Goal: Task Accomplishment & Management: Use online tool/utility

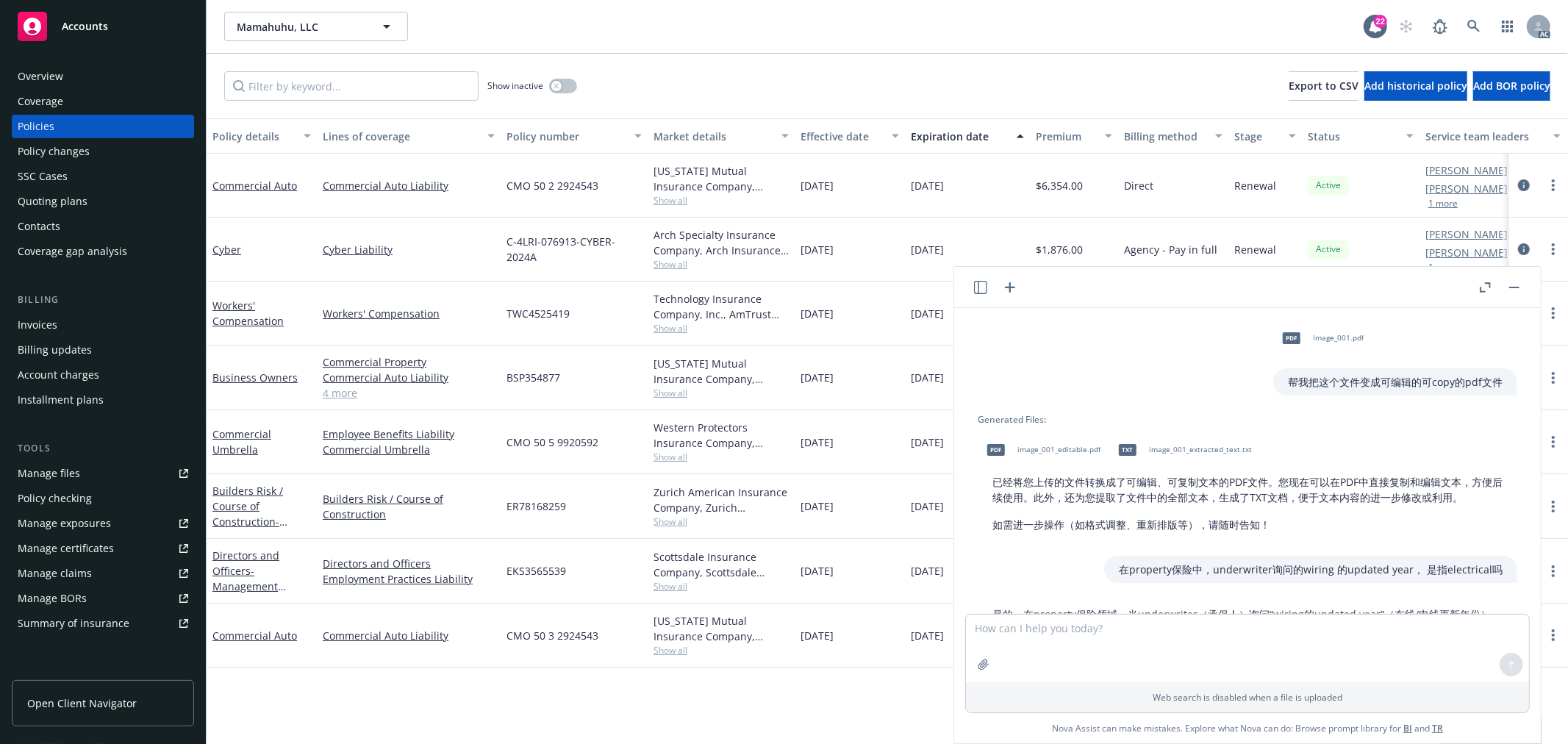
scroll to position [221, 0]
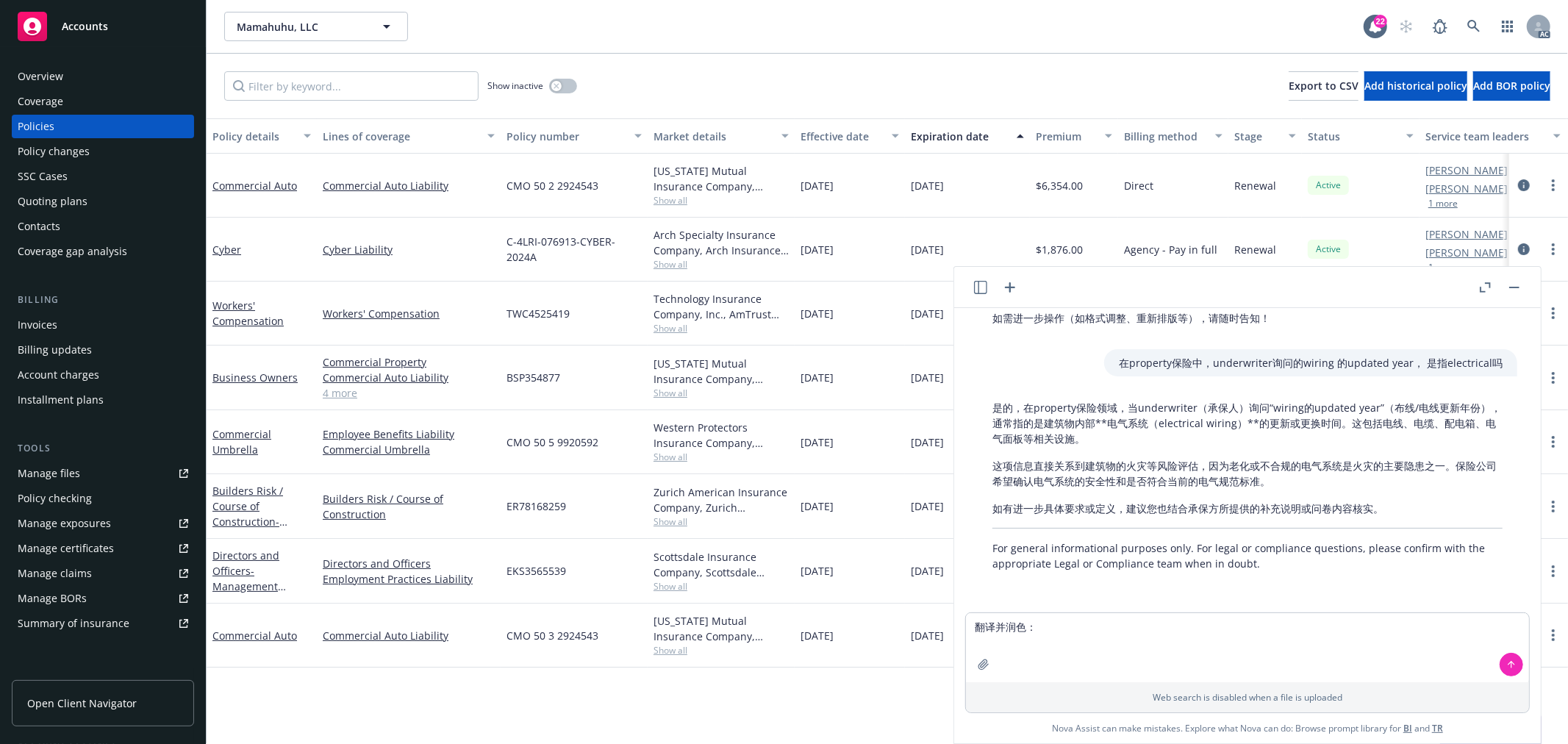
type textarea "翻译并润色：insured would like ​populate the same responses from last year populate t…"
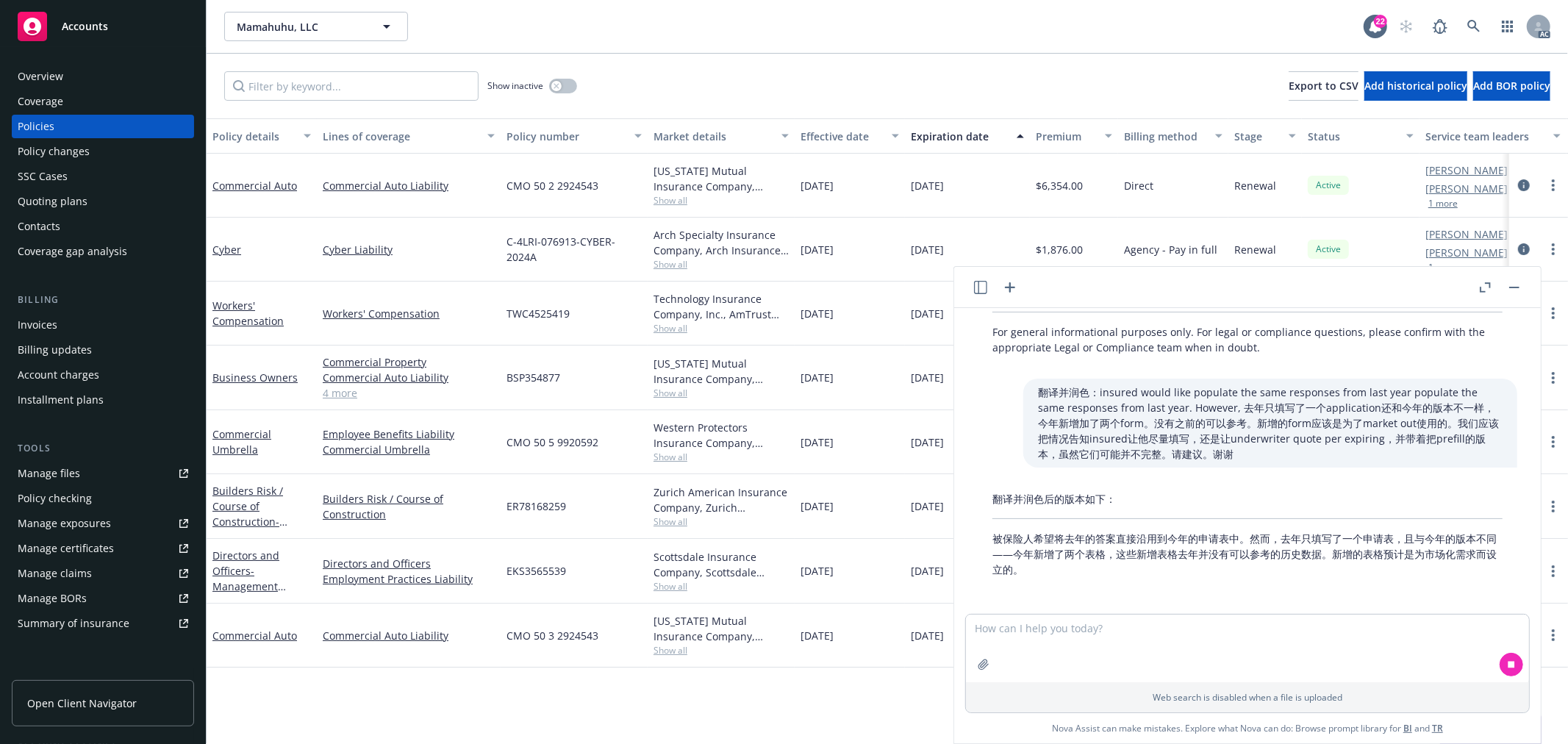
scroll to position [443, 0]
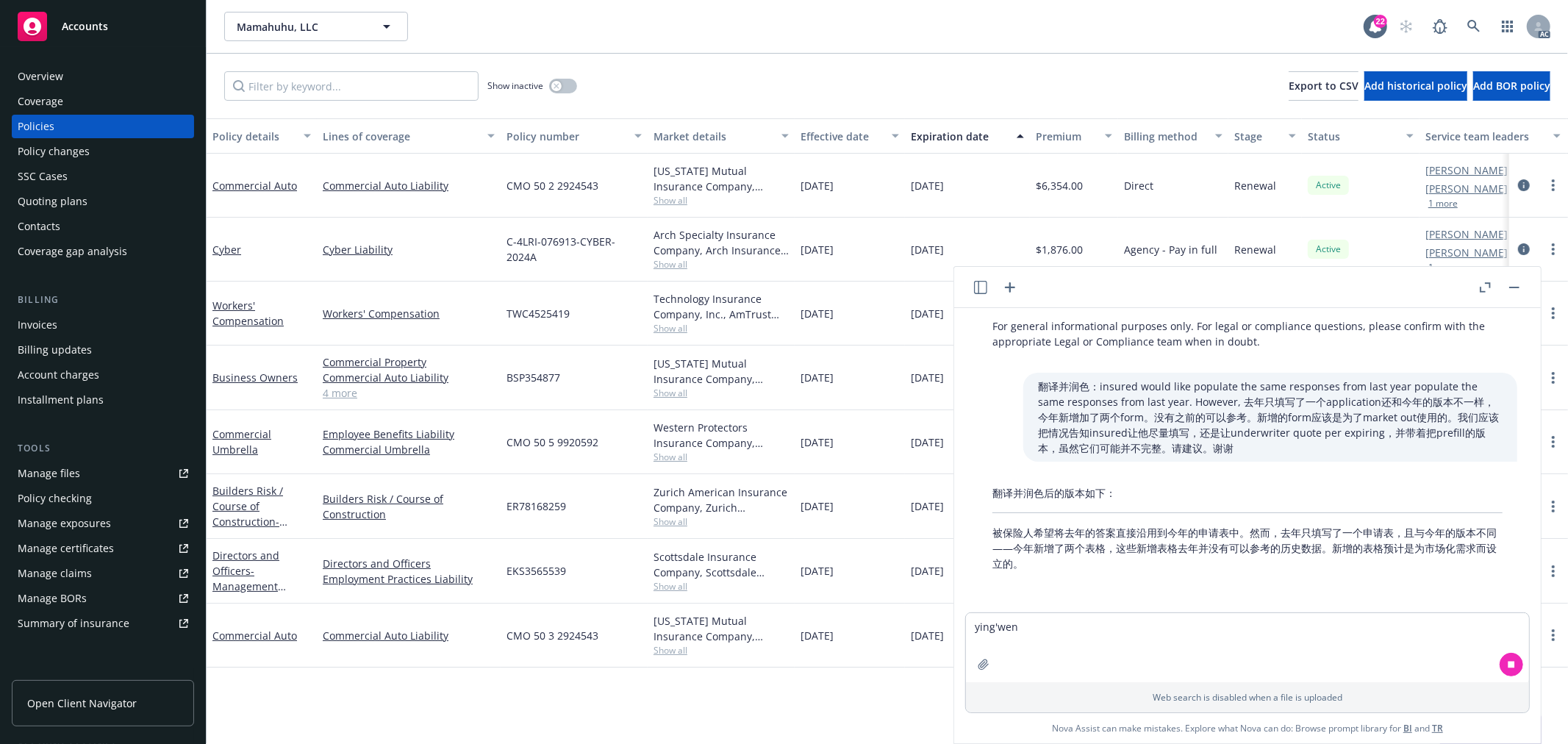
type textarea "英文"
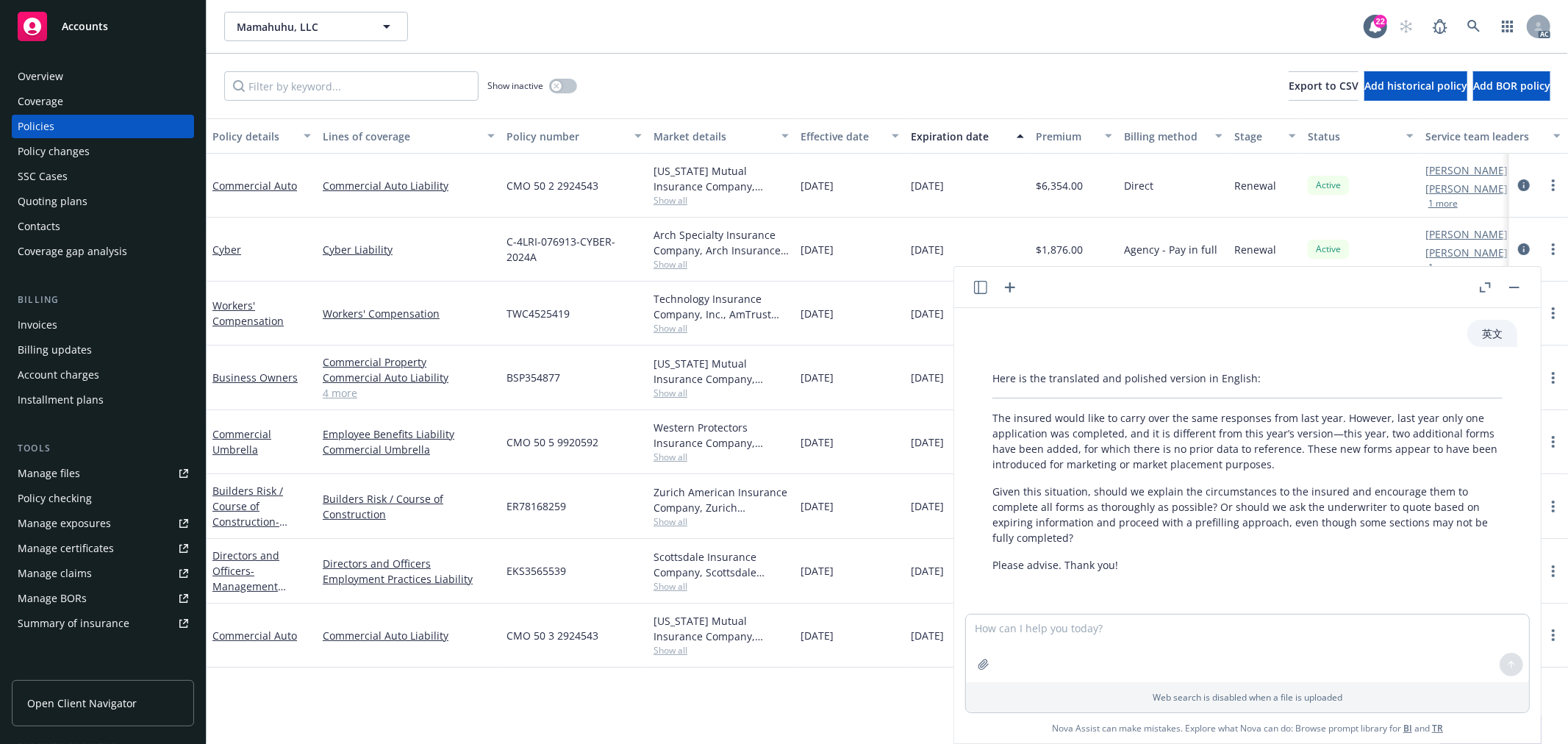
scroll to position [843, 0]
click at [1072, 645] on textarea at bounding box center [1247, 648] width 563 height 68
type textarea "精简一下短消息"
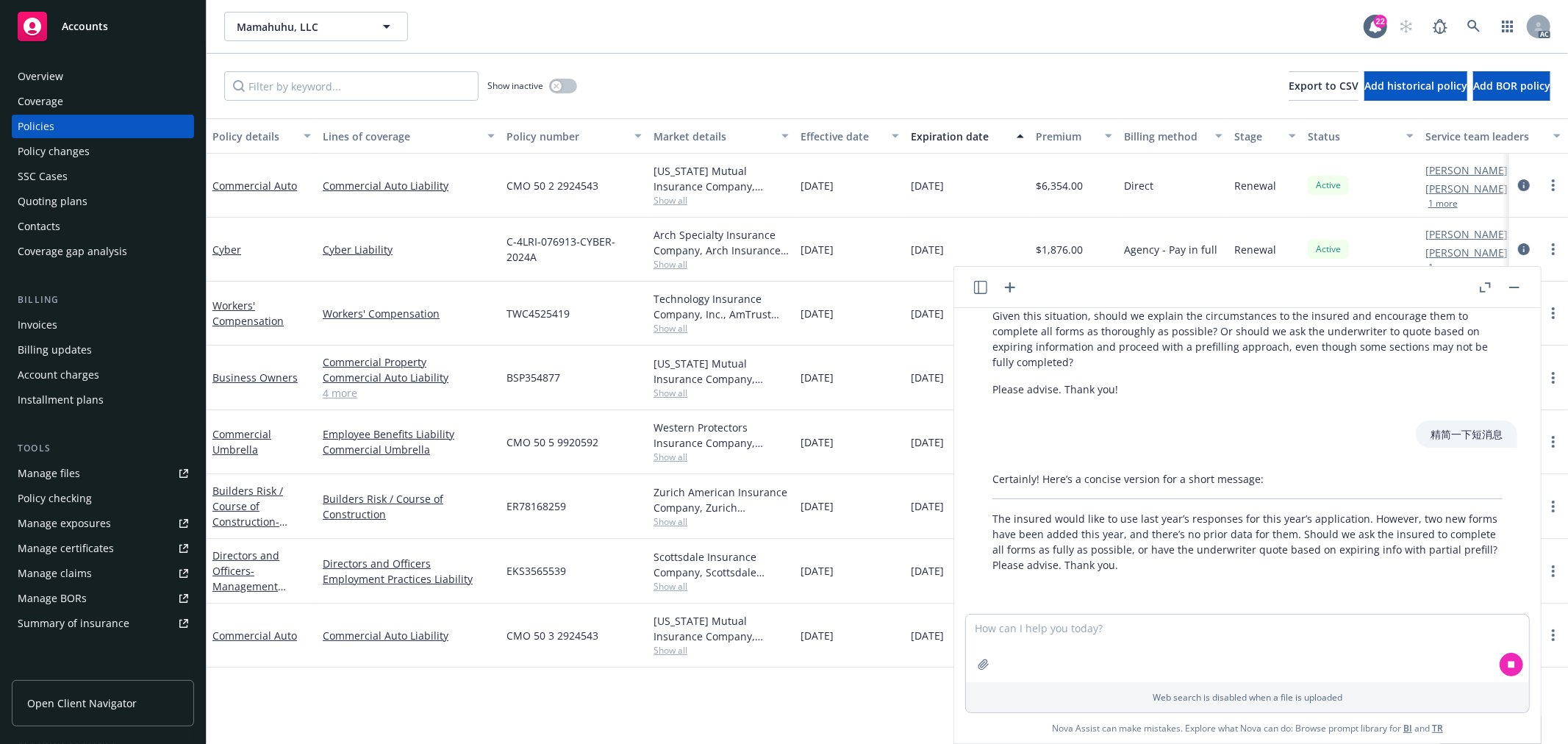
scroll to position [1019, 0]
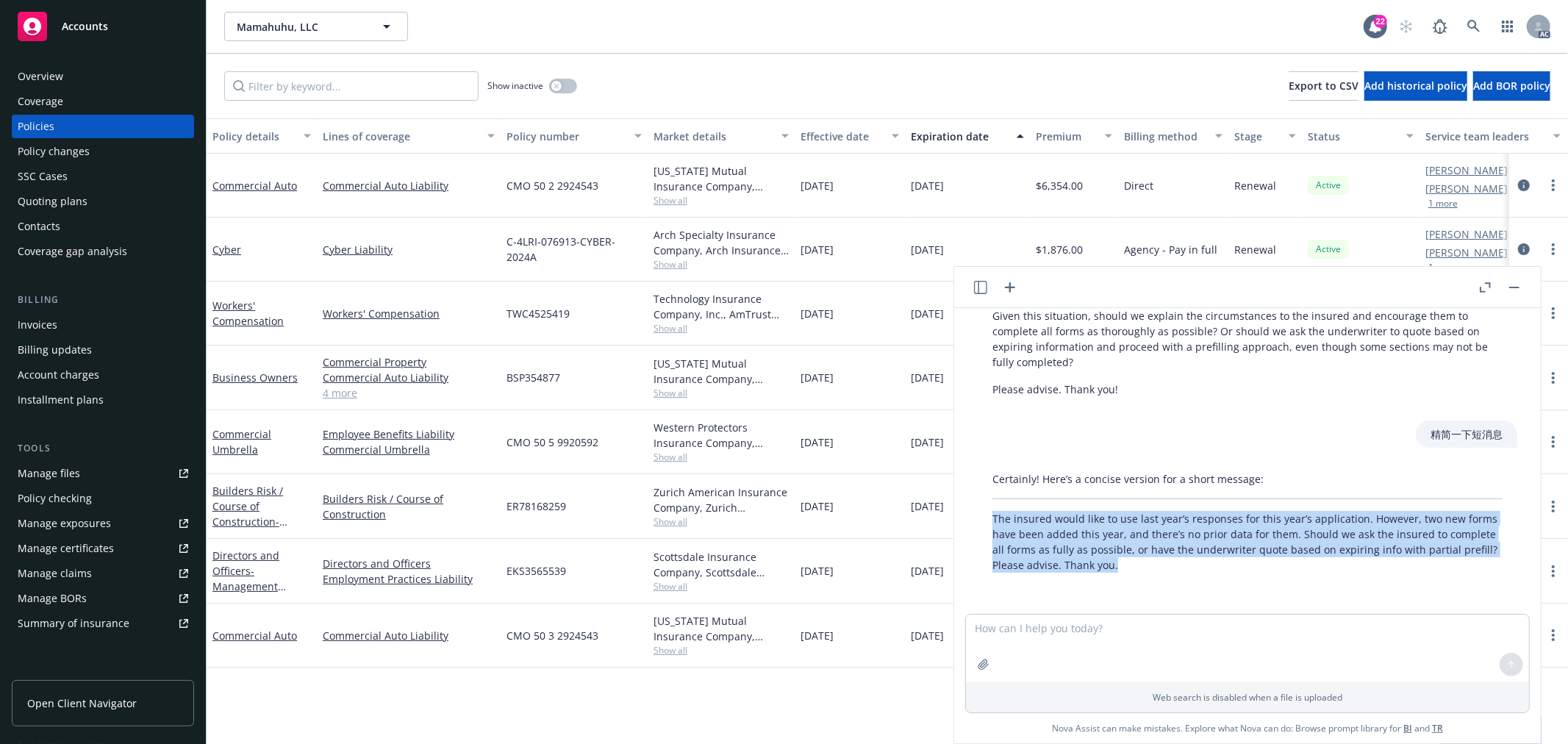
drag, startPoint x: 1200, startPoint y: 563, endPoint x: 975, endPoint y: 516, distance: 229.9
click at [975, 516] on div "Certainly! Here’s a concise version for a short message: The insured would like…" at bounding box center [1247, 522] width 563 height 113
copy p "The insured would like to use last year’s responses for this year’s application…"
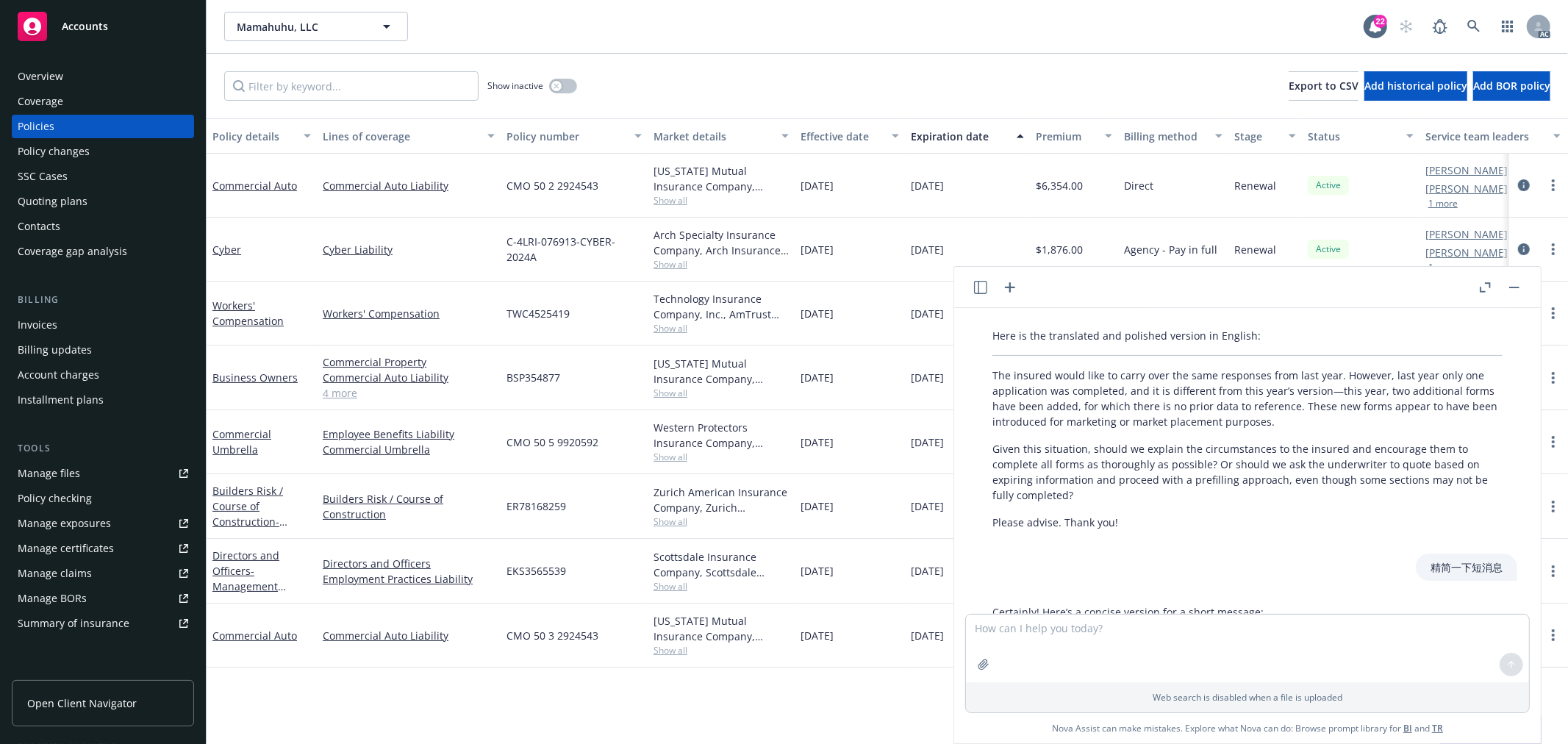
click at [1295, 429] on p "The insured would like to carry over the same responses from last year. However…" at bounding box center [1247, 398] width 510 height 62
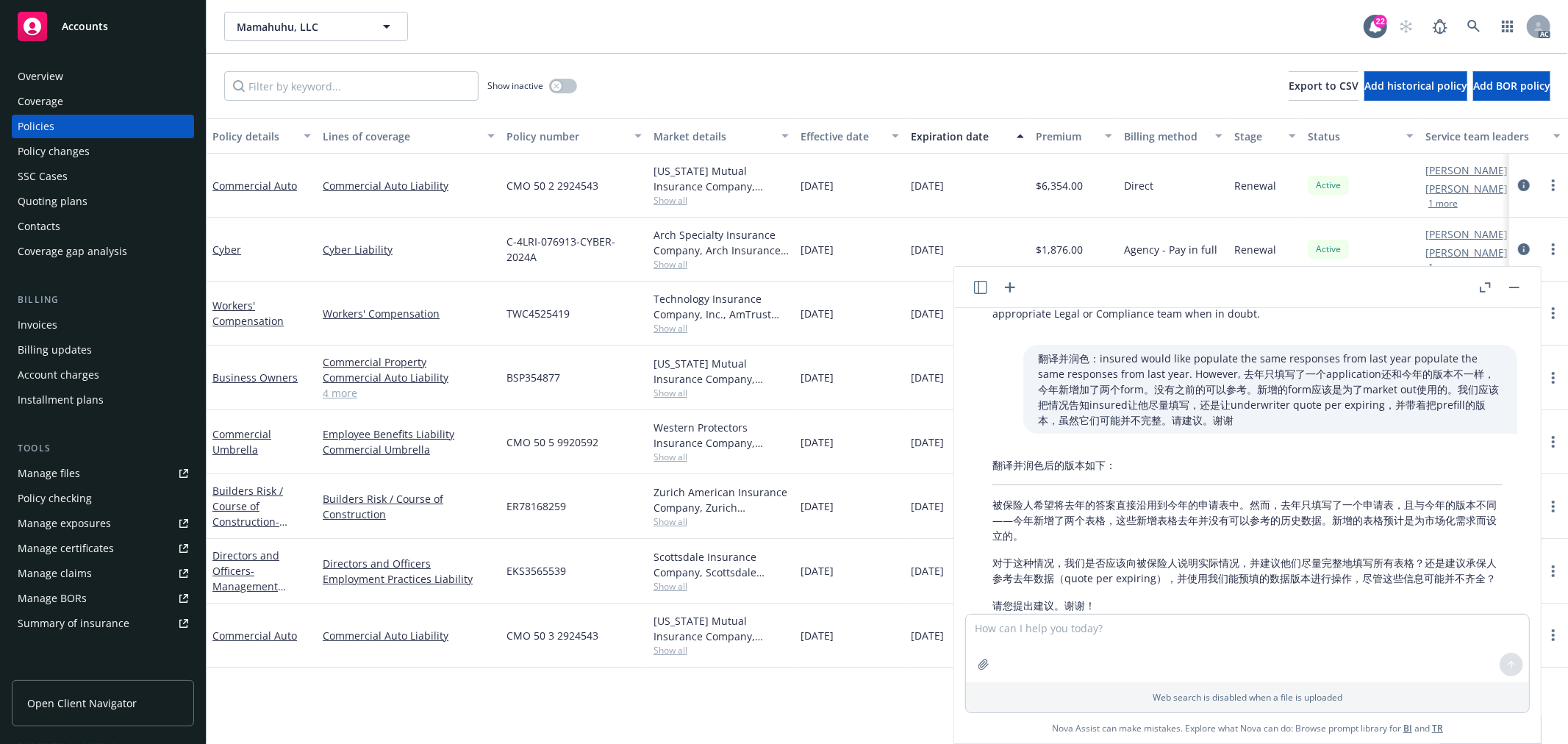
scroll to position [365, 0]
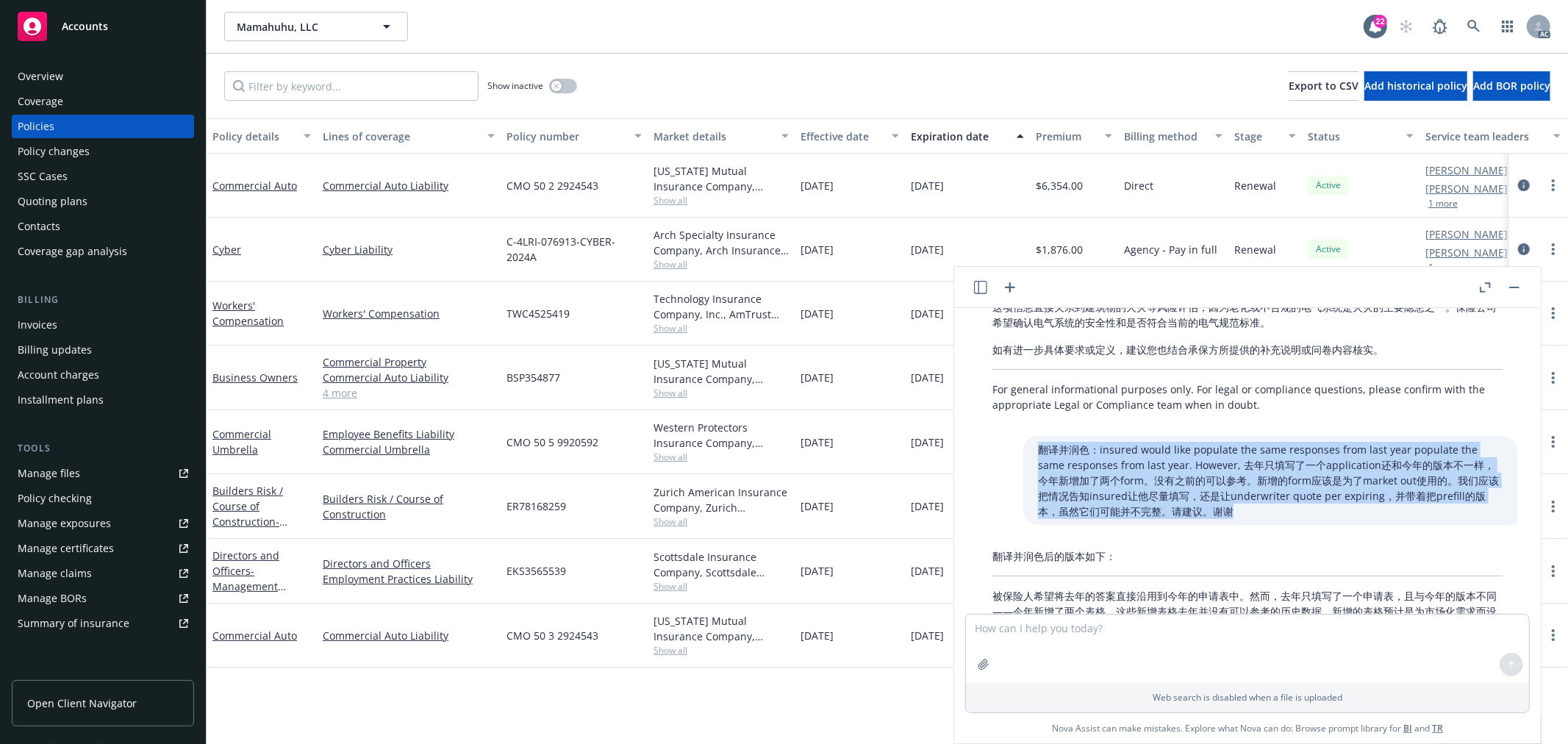
drag, startPoint x: 1161, startPoint y: 528, endPoint x: 990, endPoint y: 459, distance: 184.4
click at [990, 459] on div "翻译并润色：insured would like ​populate the same responses from last year populate t…" at bounding box center [1247, 480] width 563 height 89
copy p "翻译并润色：insured would like ​populate the same responses from last year populate t…"
click at [1010, 287] on icon "button" at bounding box center [1010, 287] width 10 height 10
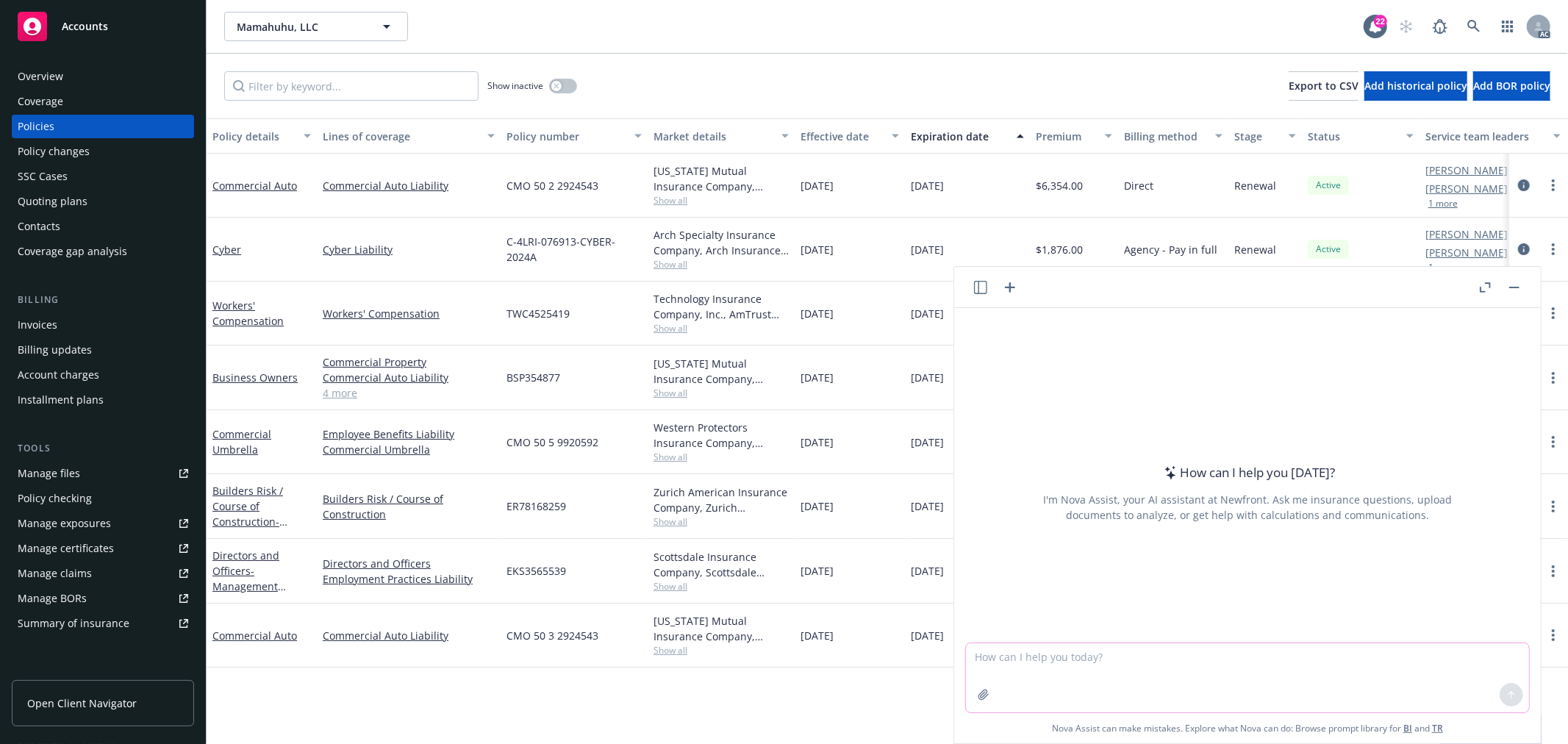
click at [1012, 658] on textarea at bounding box center [1247, 678] width 563 height 69
paste textarea "翻译并润色：insured would like ​populate the same responses from last year populate t…"
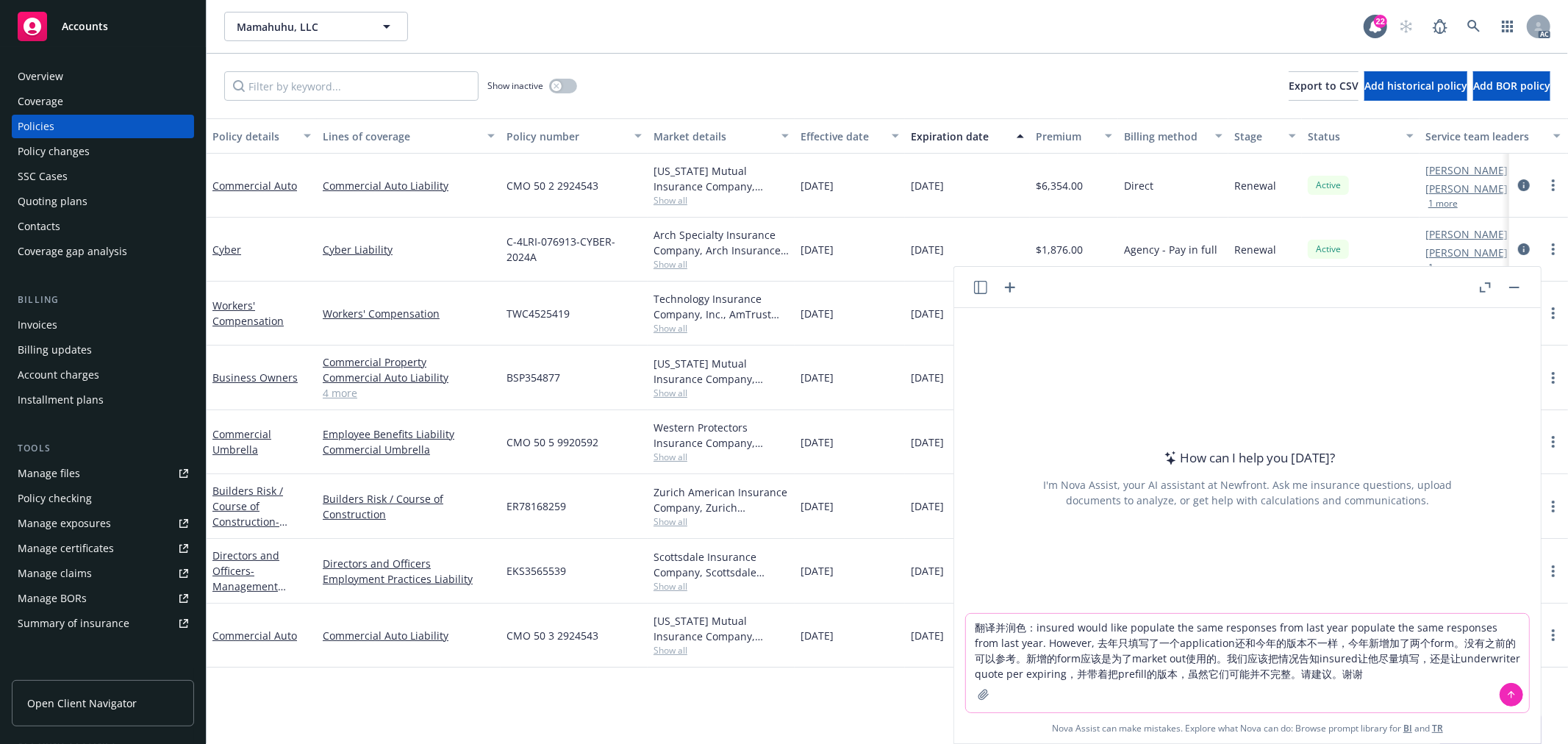
click at [992, 622] on textarea "翻译并润色：insured would like ​populate the same responses from last year populate t…" at bounding box center [1247, 662] width 563 height 98
type textarea "翻译成英文并润色：insured would like ​populate the same responses from last year populat…"
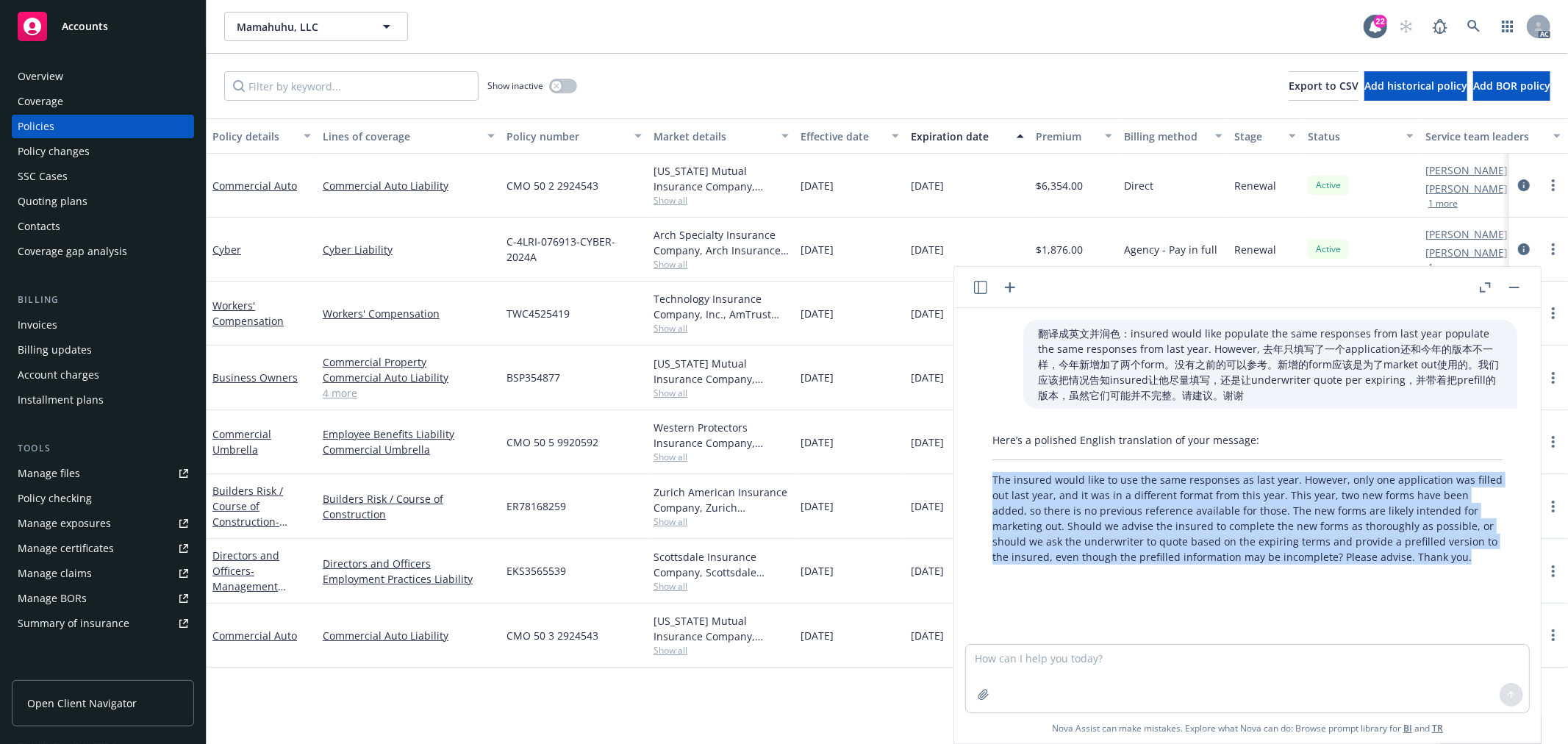
drag, startPoint x: 1416, startPoint y: 563, endPoint x: 982, endPoint y: 475, distance: 442.8
click at [982, 475] on div "Here’s a polished English translation of your message: The insured would like t…" at bounding box center [1247, 499] width 539 height 144
copy p "The insured would like to use the same responses as last year. However, only on…"
click at [1292, 658] on textarea at bounding box center [1247, 678] width 563 height 68
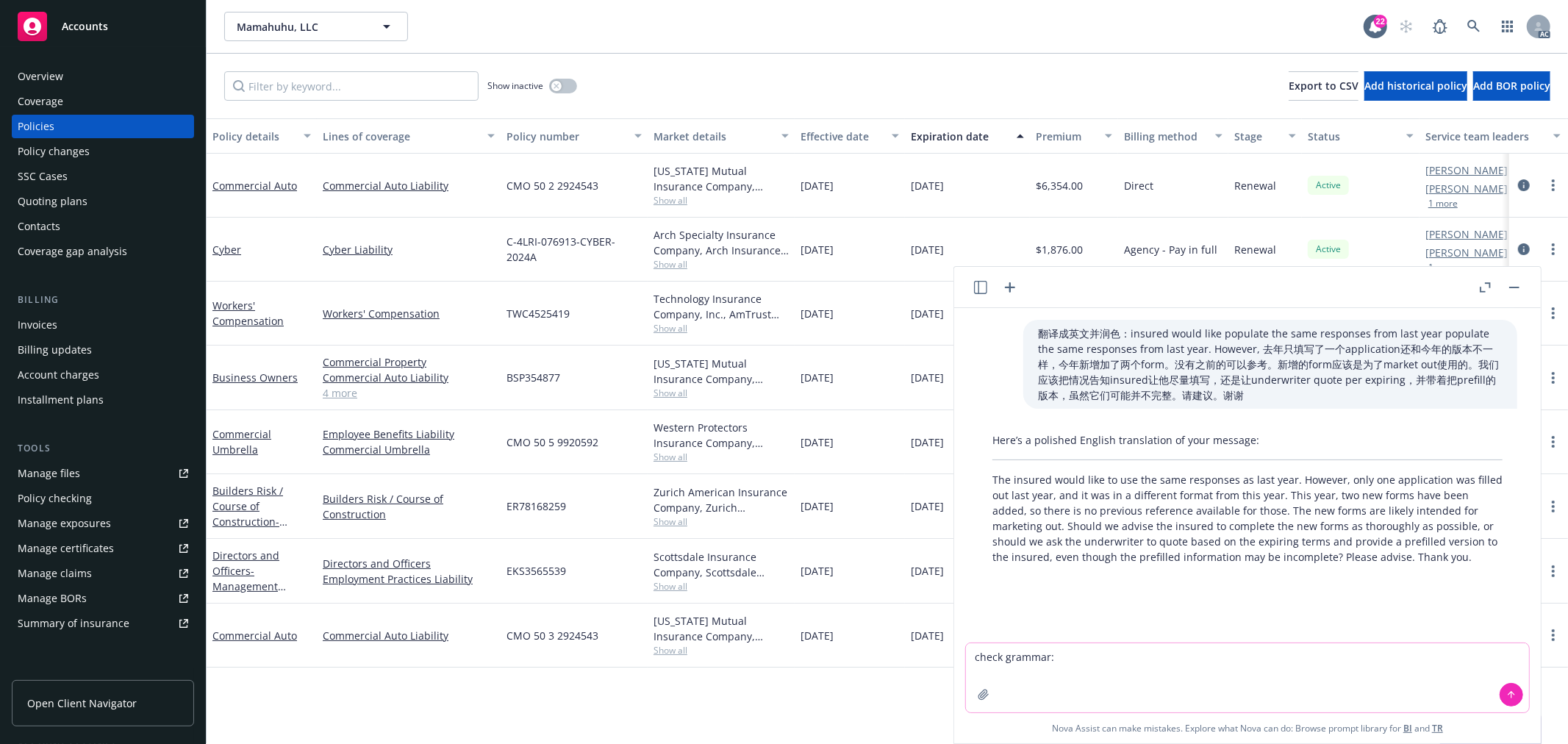
paste textarea "I have sent the app to [PERSON_NAME]. It's not the underwriter listed in the Ca…"
type textarea "check grammar: I have sent the app to [PERSON_NAME]. It's not the underwriter l…"
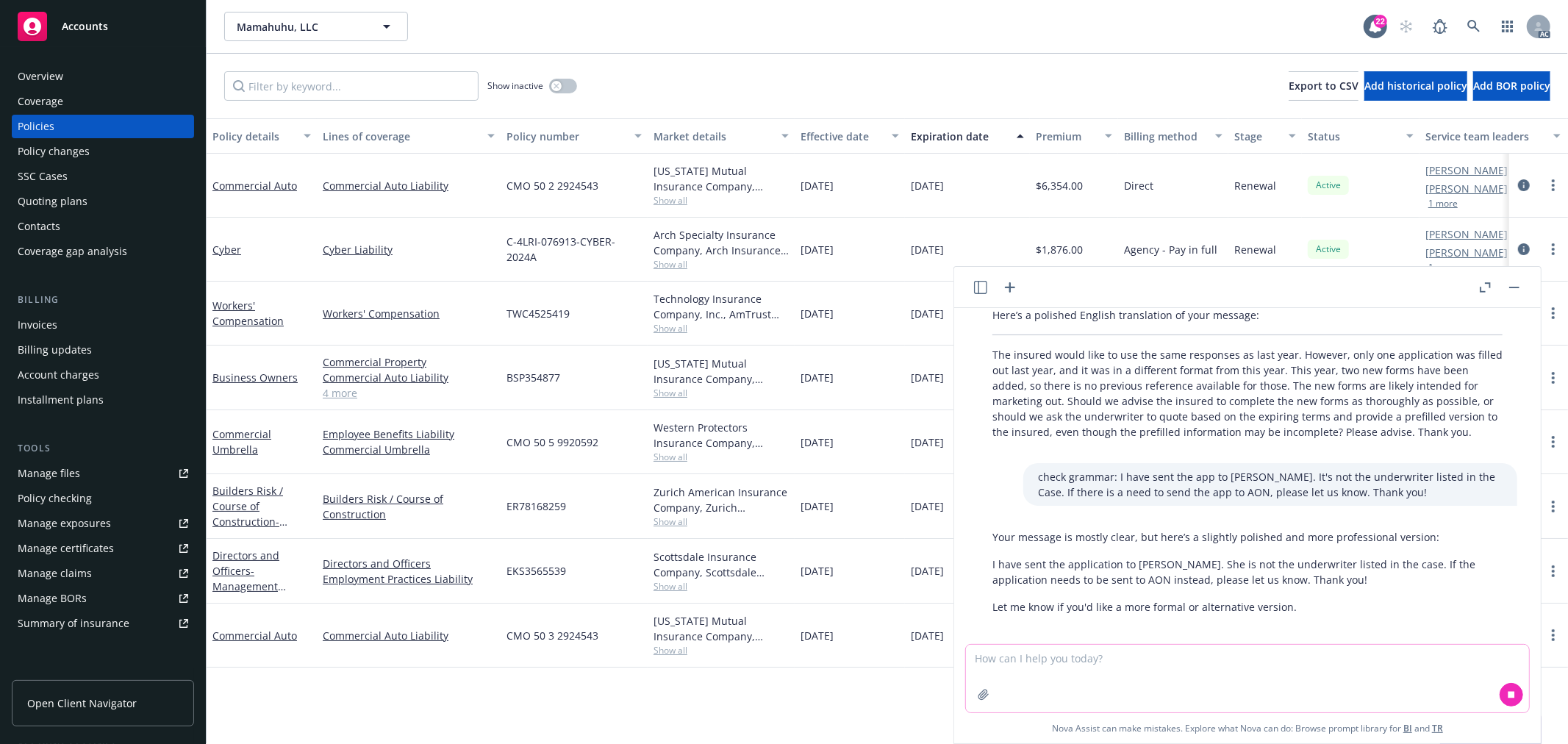
scroll to position [152, 0]
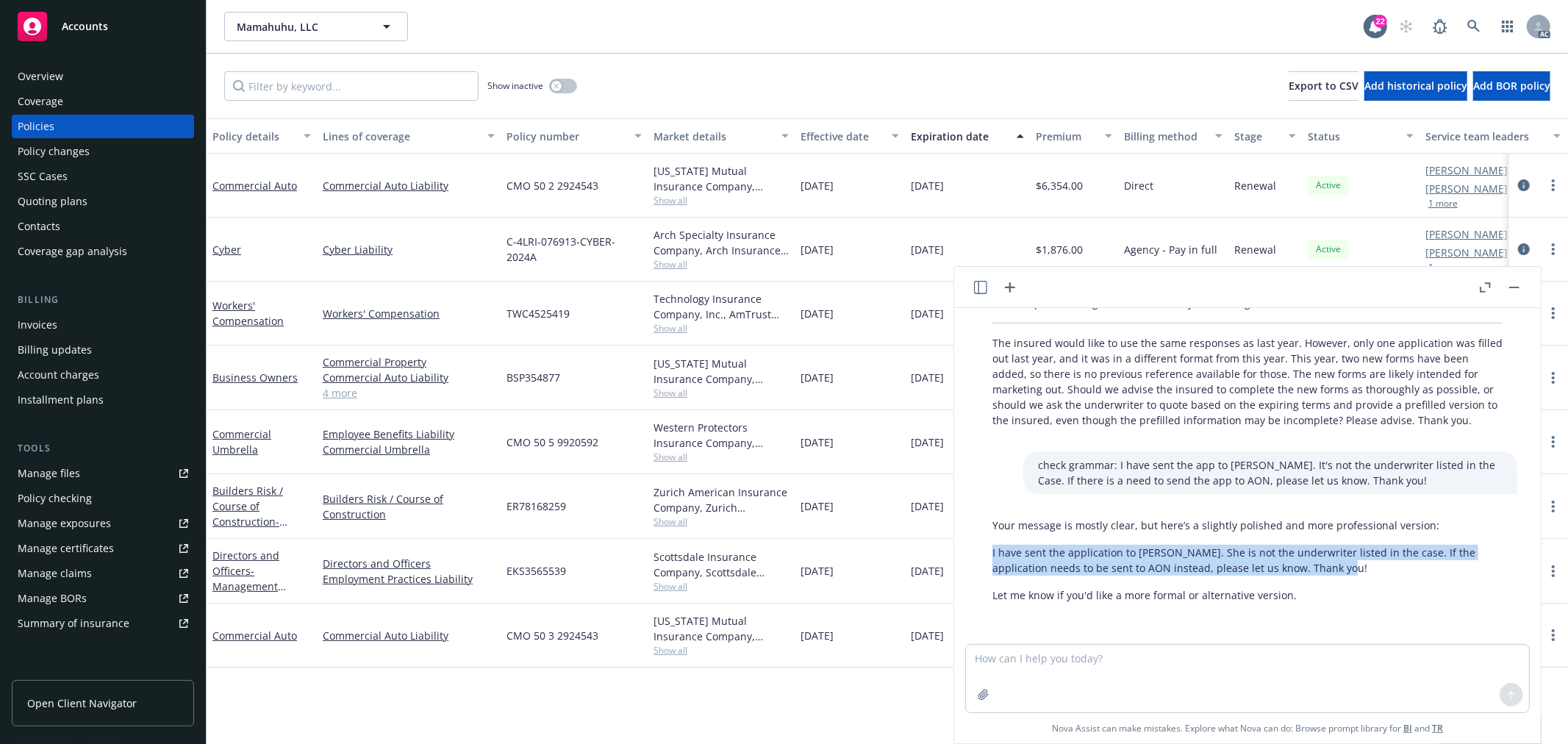
drag, startPoint x: 1355, startPoint y: 568, endPoint x: 989, endPoint y: 555, distance: 366.2
click at [989, 555] on div "Your message is mostly clear, but here’s a slightly polished and more professio…" at bounding box center [1247, 559] width 539 height 97
copy p "I have sent the application to [PERSON_NAME]. She is not the underwriter listed…"
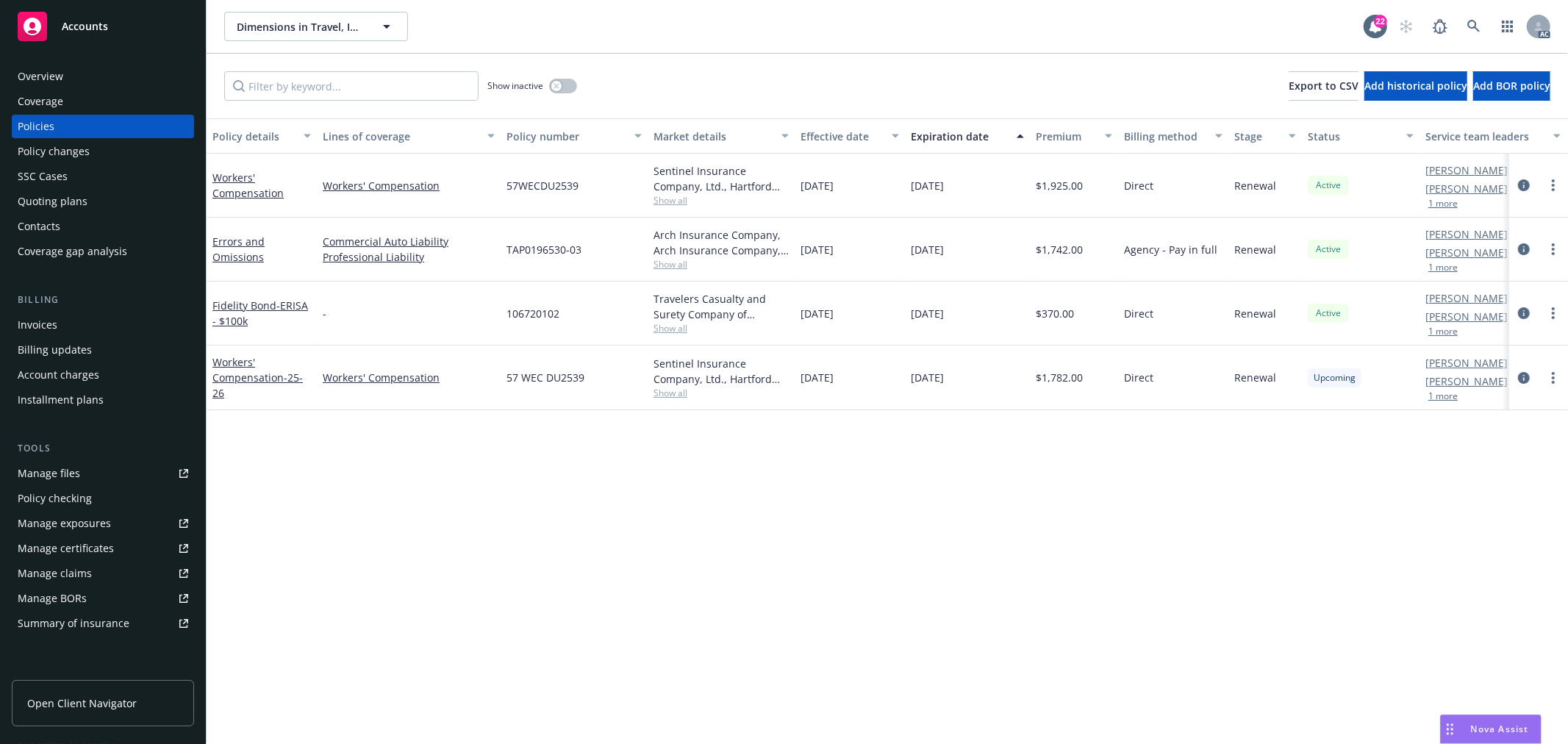
click at [677, 265] on span "Show all" at bounding box center [720, 265] width 135 height 13
click at [997, 487] on div "Policy details Lines of coverage Policy number Market details Effective date Ex…" at bounding box center [887, 431] width 1361 height 626
